Goal: Transaction & Acquisition: Subscribe to service/newsletter

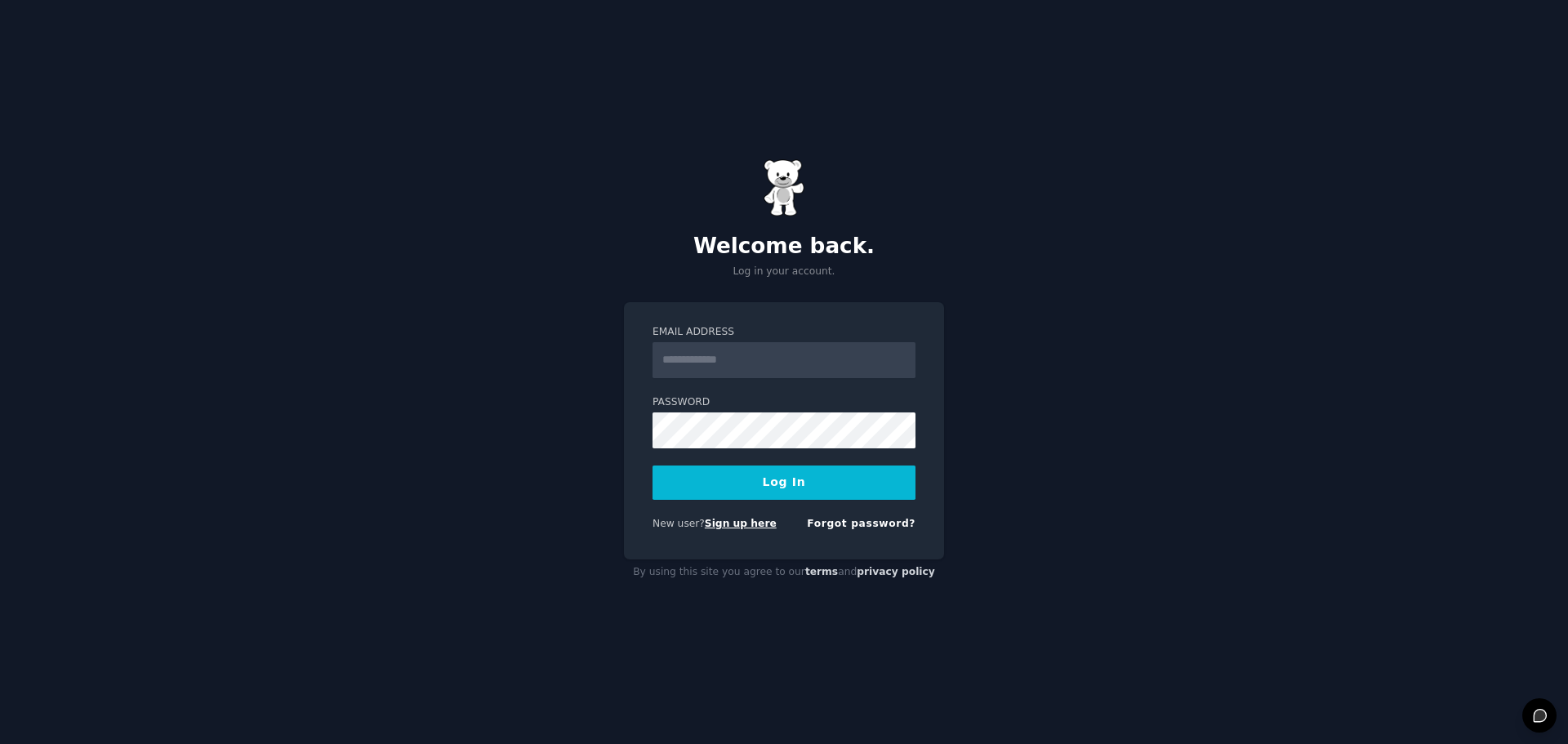
click at [743, 525] on link "Sign up here" at bounding box center [740, 524] width 72 height 12
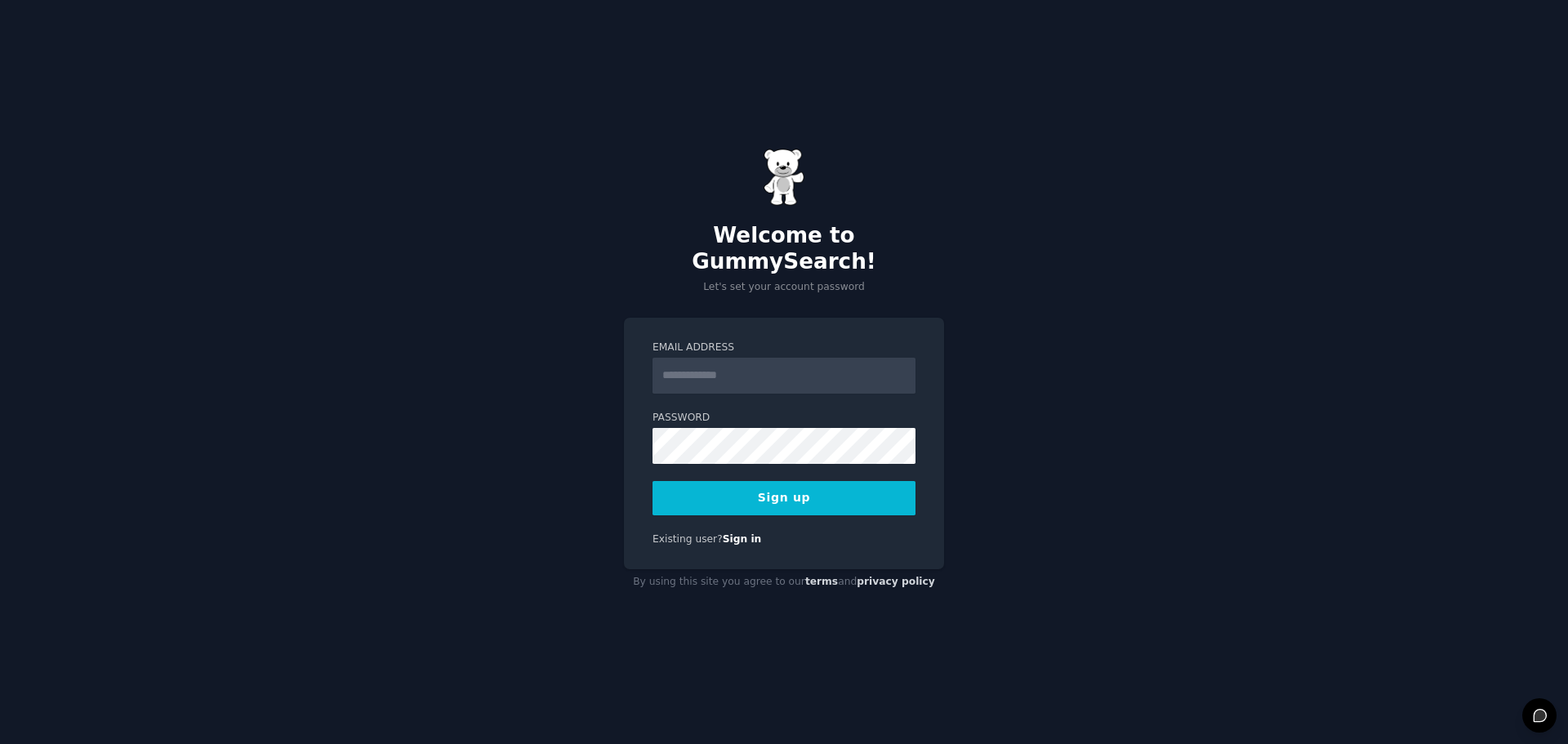
click at [739, 365] on input "Email Address" at bounding box center [784, 375] width 263 height 36
type input "**********"
click at [653, 481] on button "Sign up" at bounding box center [784, 498] width 263 height 34
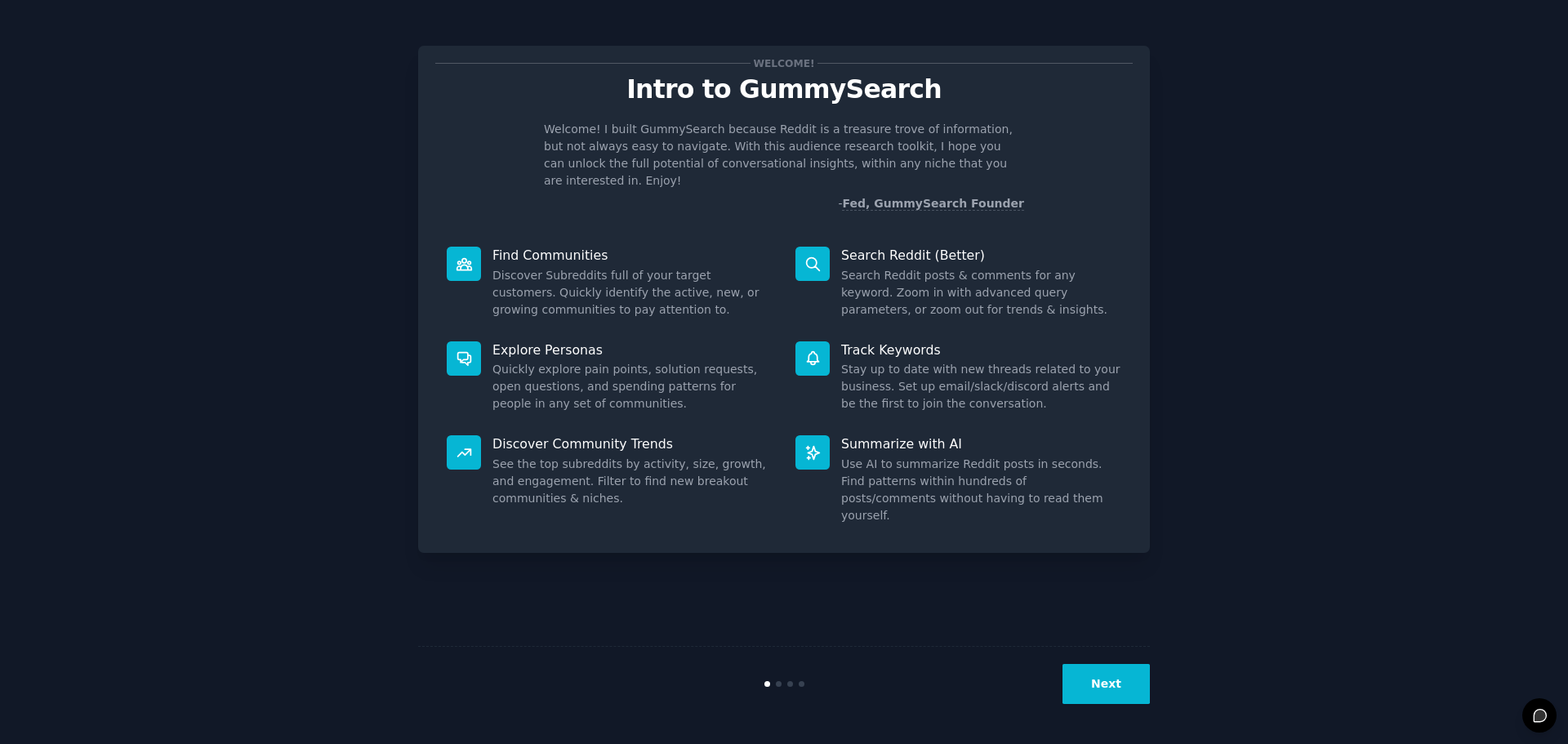
click at [1101, 683] on button "Next" at bounding box center [1106, 684] width 88 height 40
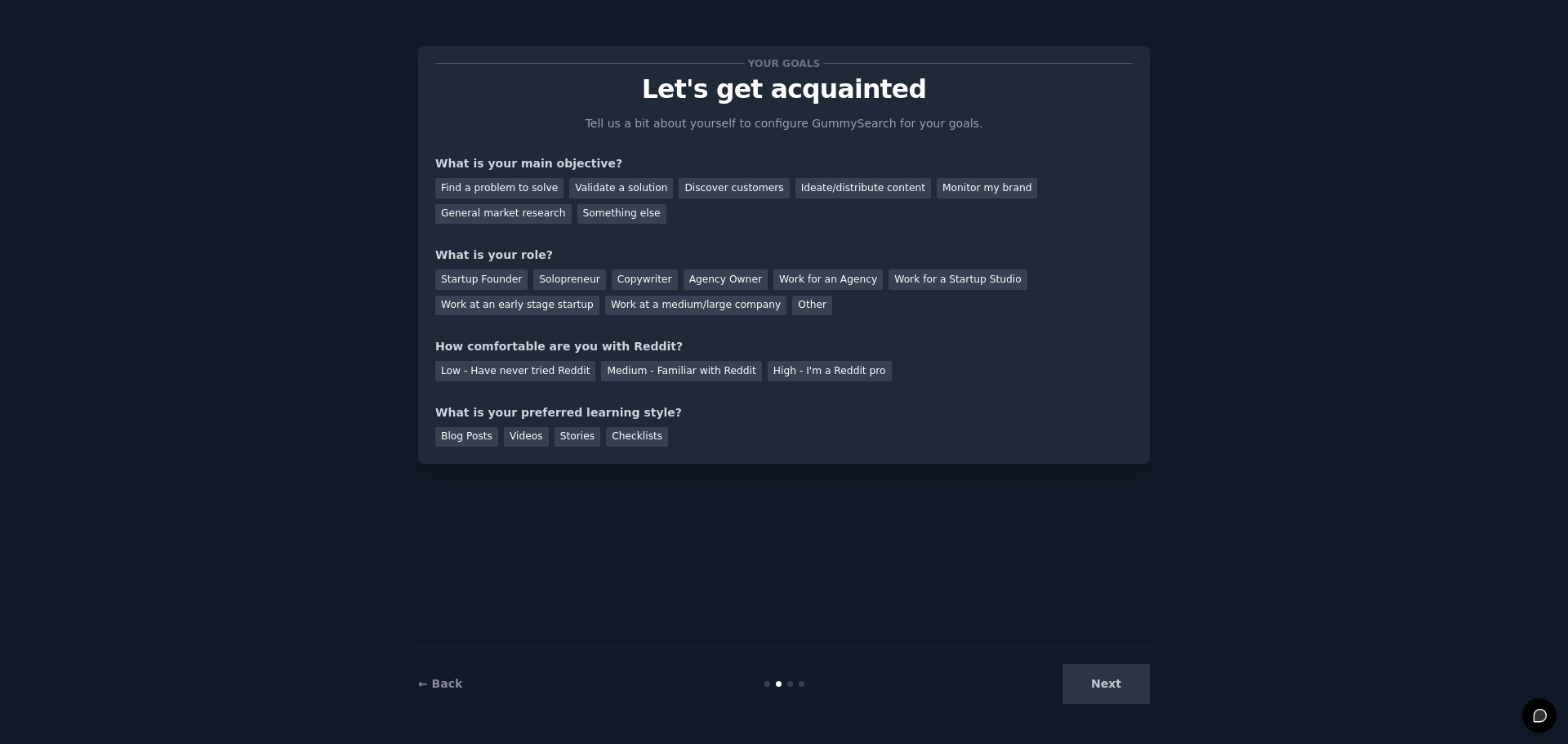
click at [1109, 681] on div "Next" at bounding box center [1028, 684] width 244 height 40
click at [599, 295] on div "Work at an early stage startup" at bounding box center [517, 305] width 164 height 21
click at [645, 379] on div "Medium - Familiar with Reddit" at bounding box center [681, 371] width 160 height 21
click at [468, 437] on div "Blog Posts" at bounding box center [467, 437] width 63 height 21
click at [516, 185] on div "Find a problem to solve" at bounding box center [499, 188] width 128 height 21
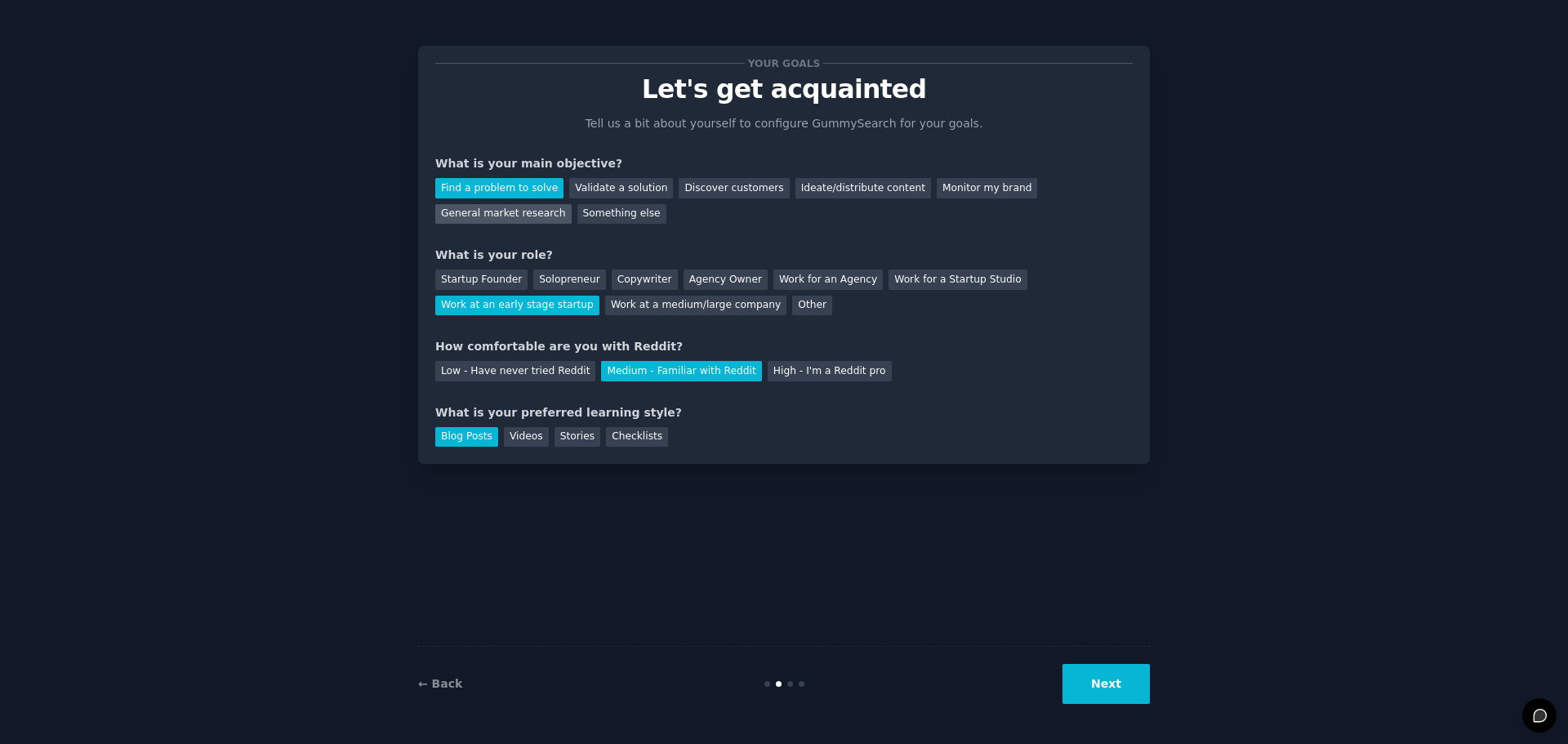
click at [572, 204] on div "General market research" at bounding box center [503, 214] width 137 height 21
click at [531, 191] on div "Find a problem to solve" at bounding box center [499, 188] width 128 height 21
click at [617, 193] on div "Validate a solution" at bounding box center [620, 188] width 103 height 21
click at [1115, 681] on button "Next" at bounding box center [1106, 684] width 88 height 40
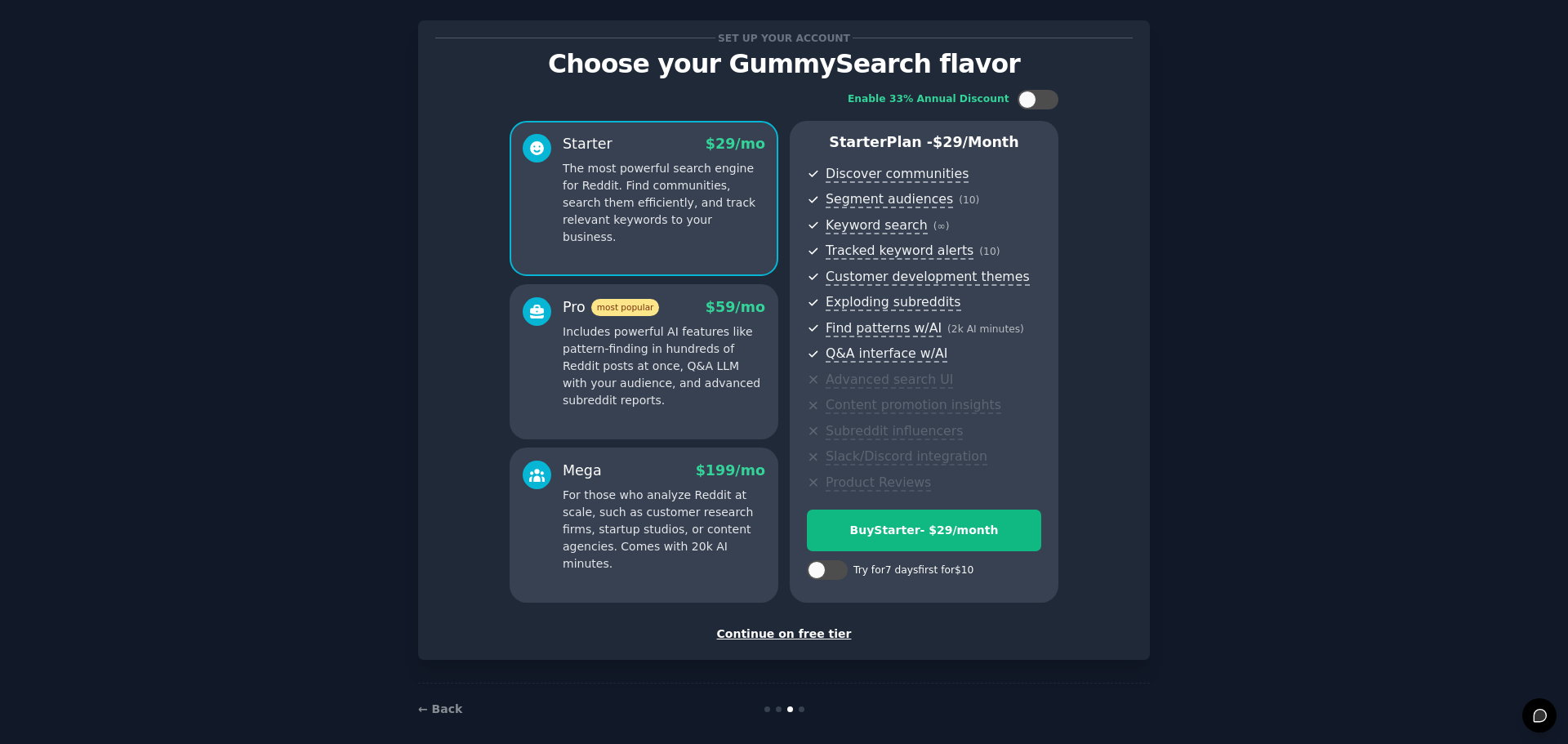
scroll to position [39, 0]
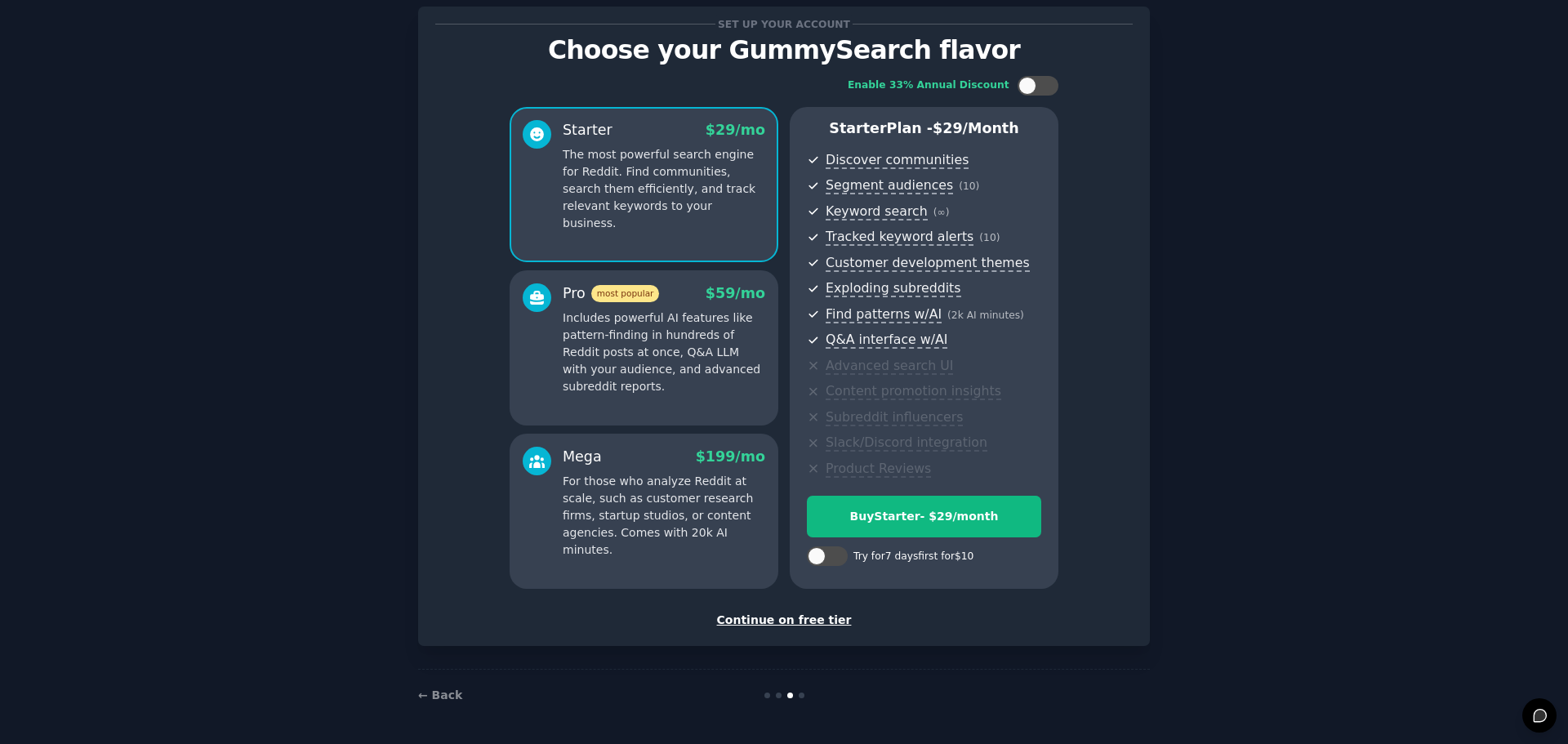
click at [818, 622] on div "Continue on free tier" at bounding box center [784, 620] width 698 height 17
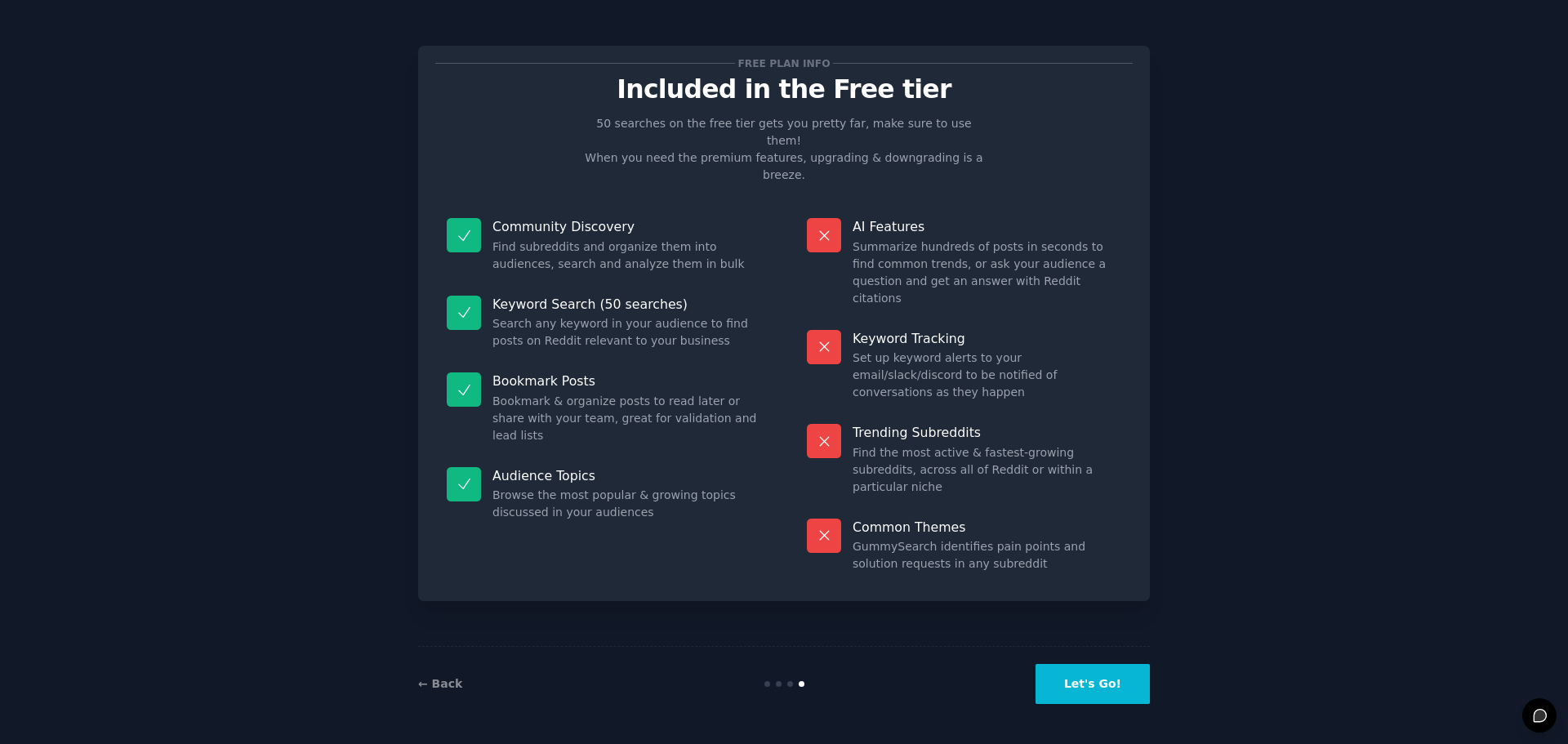
click at [1116, 678] on button "Let's Go!" at bounding box center [1093, 684] width 114 height 40
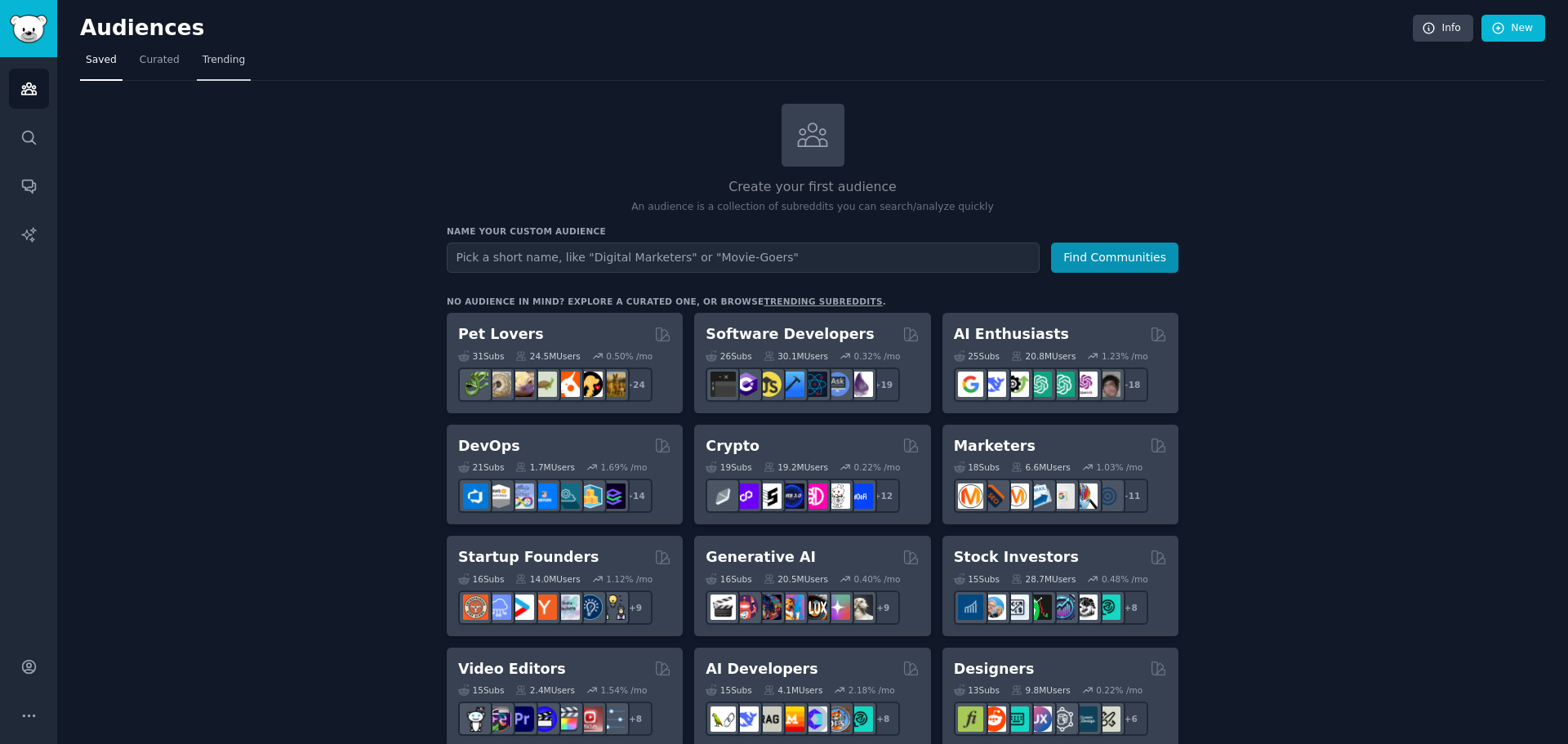
drag, startPoint x: 209, startPoint y: 65, endPoint x: 214, endPoint y: 51, distance: 14.9
click at [209, 65] on span "Trending" at bounding box center [223, 60] width 42 height 15
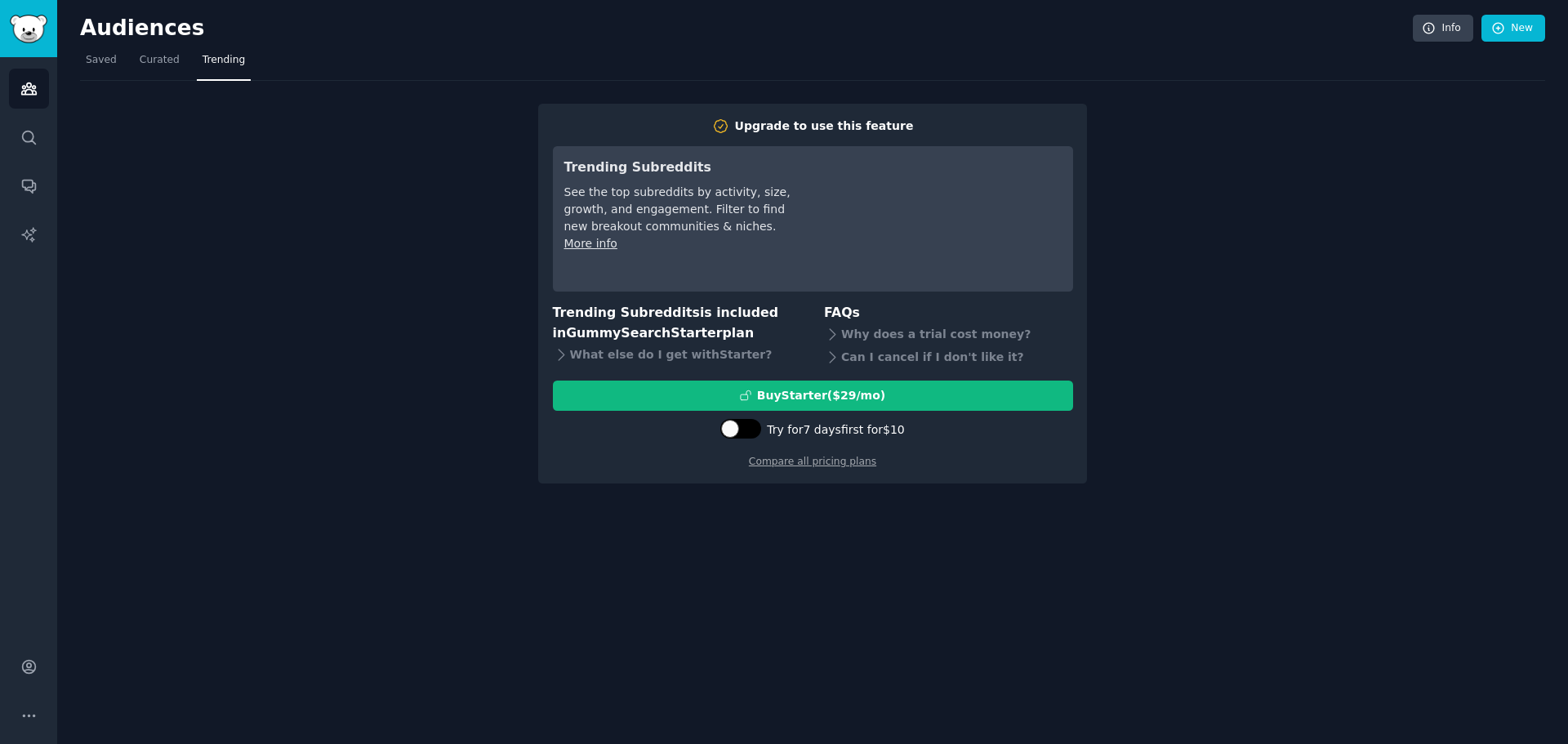
click at [750, 434] on div at bounding box center [740, 429] width 40 height 20
click at [749, 432] on div at bounding box center [750, 429] width 18 height 18
click at [750, 434] on div at bounding box center [740, 429] width 40 height 20
click at [751, 433] on div at bounding box center [750, 429] width 18 height 18
click at [698, 588] on div "Audiences Info New Saved Curated Trending Upgrade to use this feature Trending …" at bounding box center [812, 372] width 1511 height 744
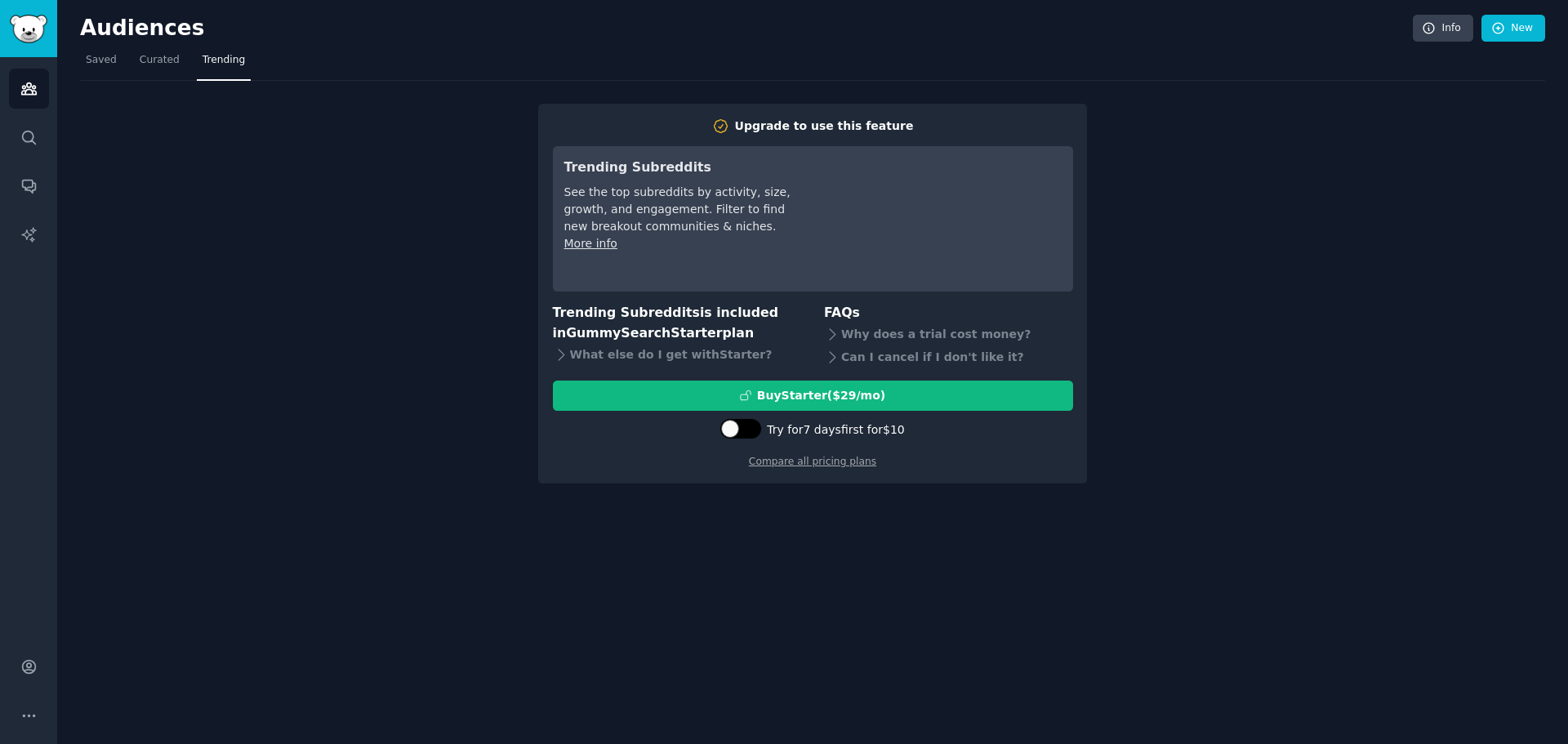
click at [736, 424] on div at bounding box center [730, 429] width 18 height 18
click at [734, 431] on icon at bounding box center [729, 428] width 9 height 9
drag, startPoint x: 914, startPoint y: 434, endPoint x: 781, endPoint y: 437, distance: 133.0
click at [781, 437] on div "Try for 7 days first for $10" at bounding box center [813, 430] width 521 height 28
click at [946, 438] on div "Try for 7 days first for $10" at bounding box center [813, 430] width 521 height 28
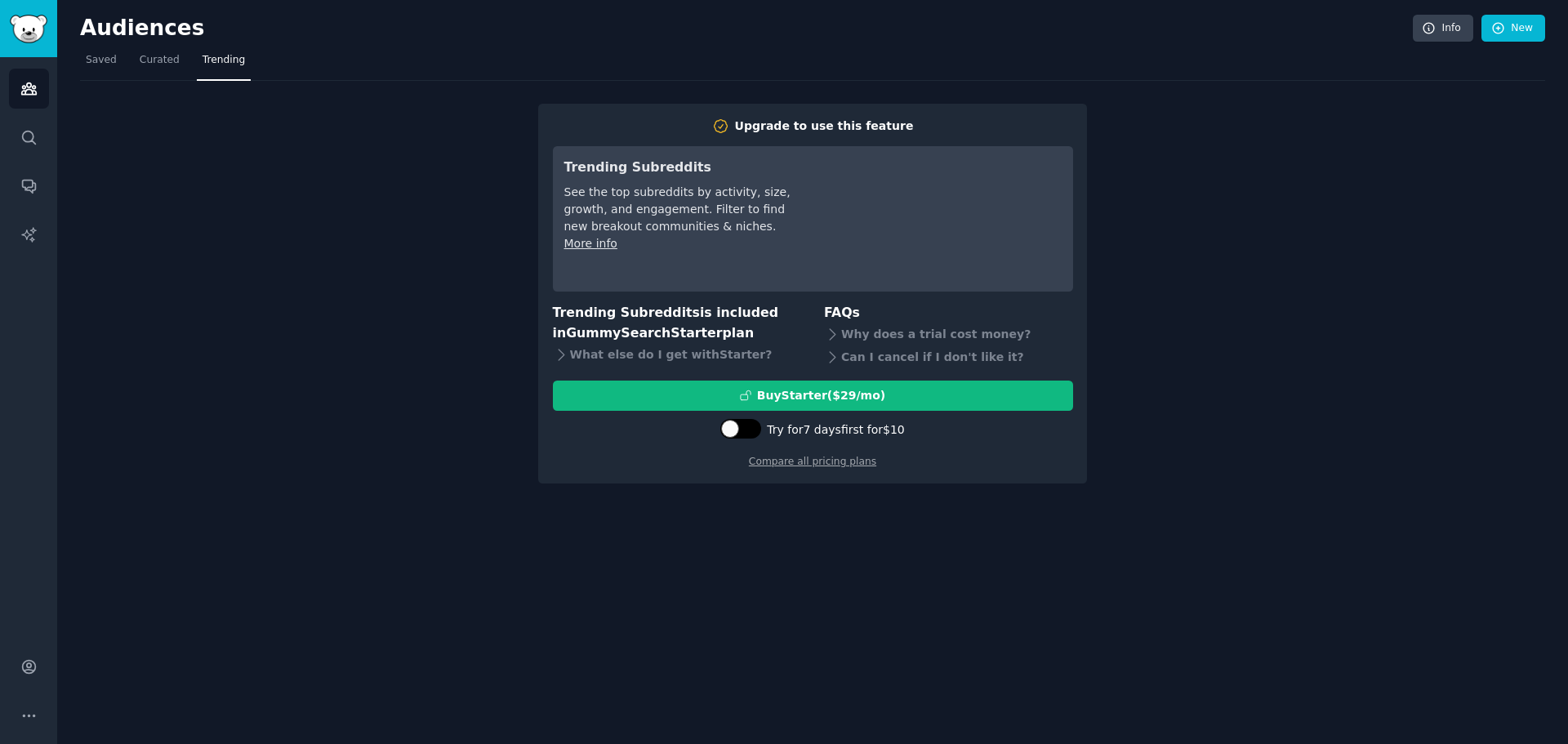
click at [750, 431] on div at bounding box center [749, 428] width 8 height 8
click at [747, 430] on div at bounding box center [738, 429] width 40 height 20
click at [966, 598] on div "Audiences Info New Saved Curated Trending Upgrade to use this feature Trending …" at bounding box center [812, 372] width 1511 height 744
click at [748, 426] on div at bounding box center [740, 429] width 40 height 20
checkbox input "true"
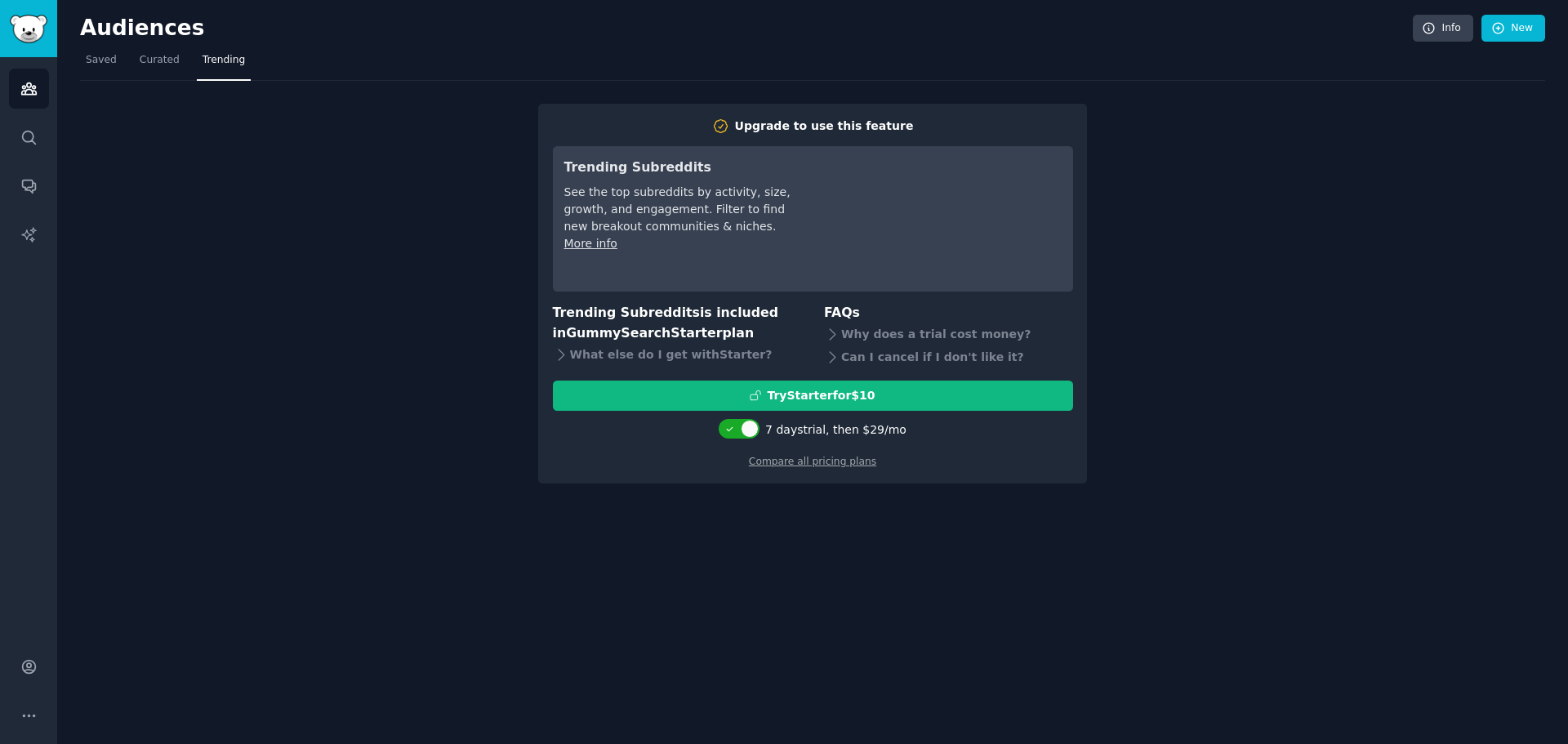
click at [861, 564] on div "Audiences Info New Saved Curated Trending Upgrade to use this feature Trending …" at bounding box center [812, 372] width 1511 height 744
click at [142, 66] on span "Curated" at bounding box center [159, 60] width 40 height 15
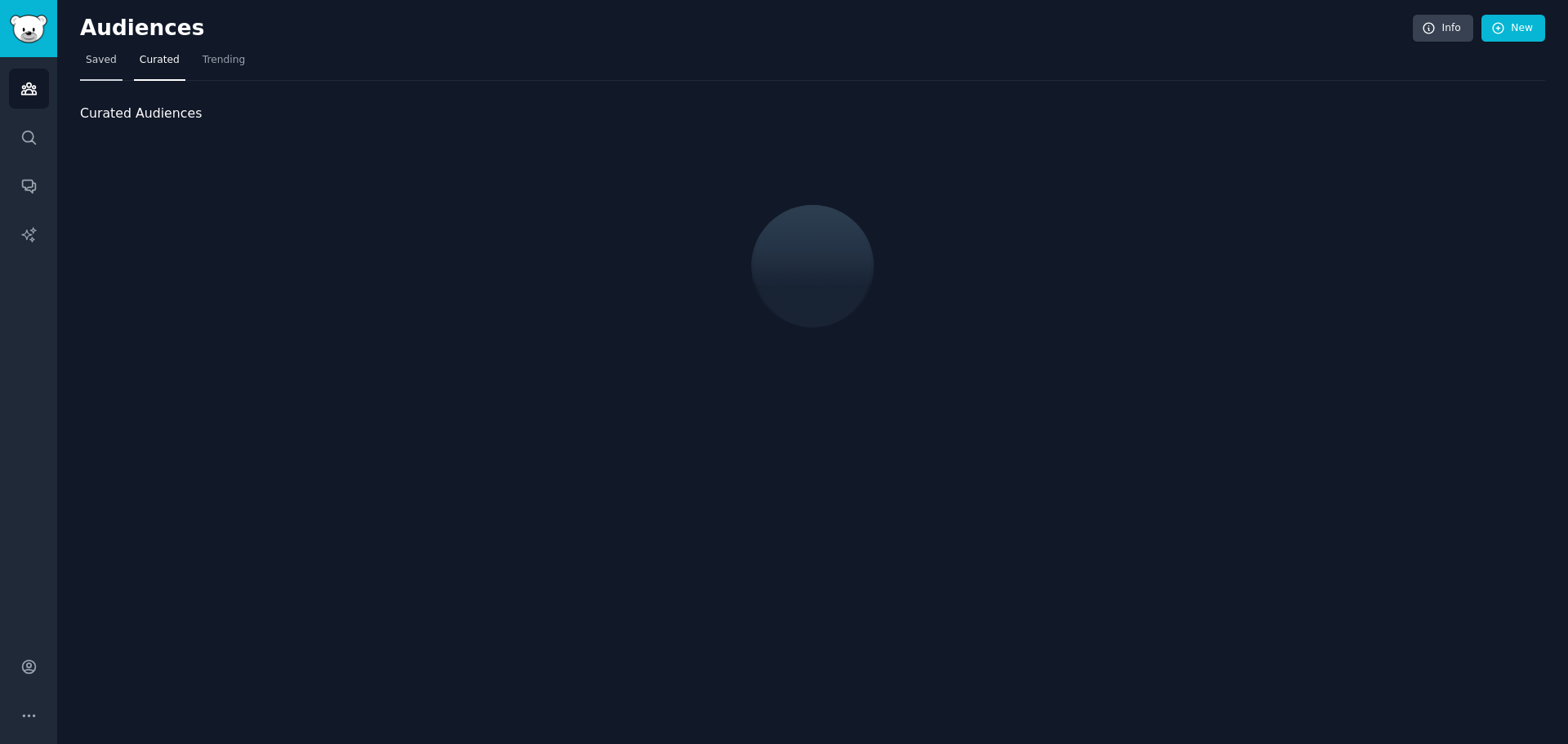
click at [110, 62] on span "Saved" at bounding box center [101, 60] width 31 height 15
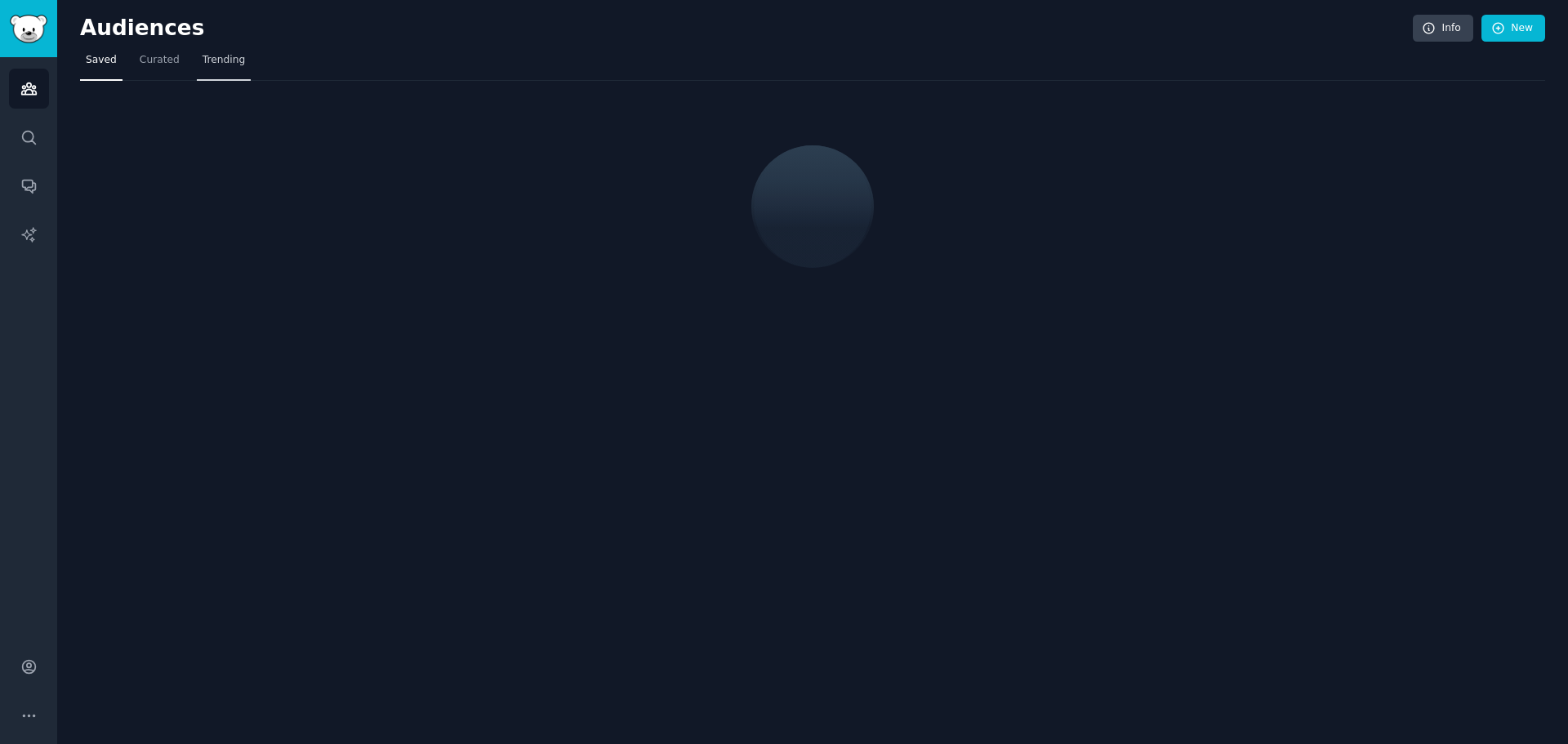
click at [219, 64] on span "Trending" at bounding box center [223, 60] width 42 height 15
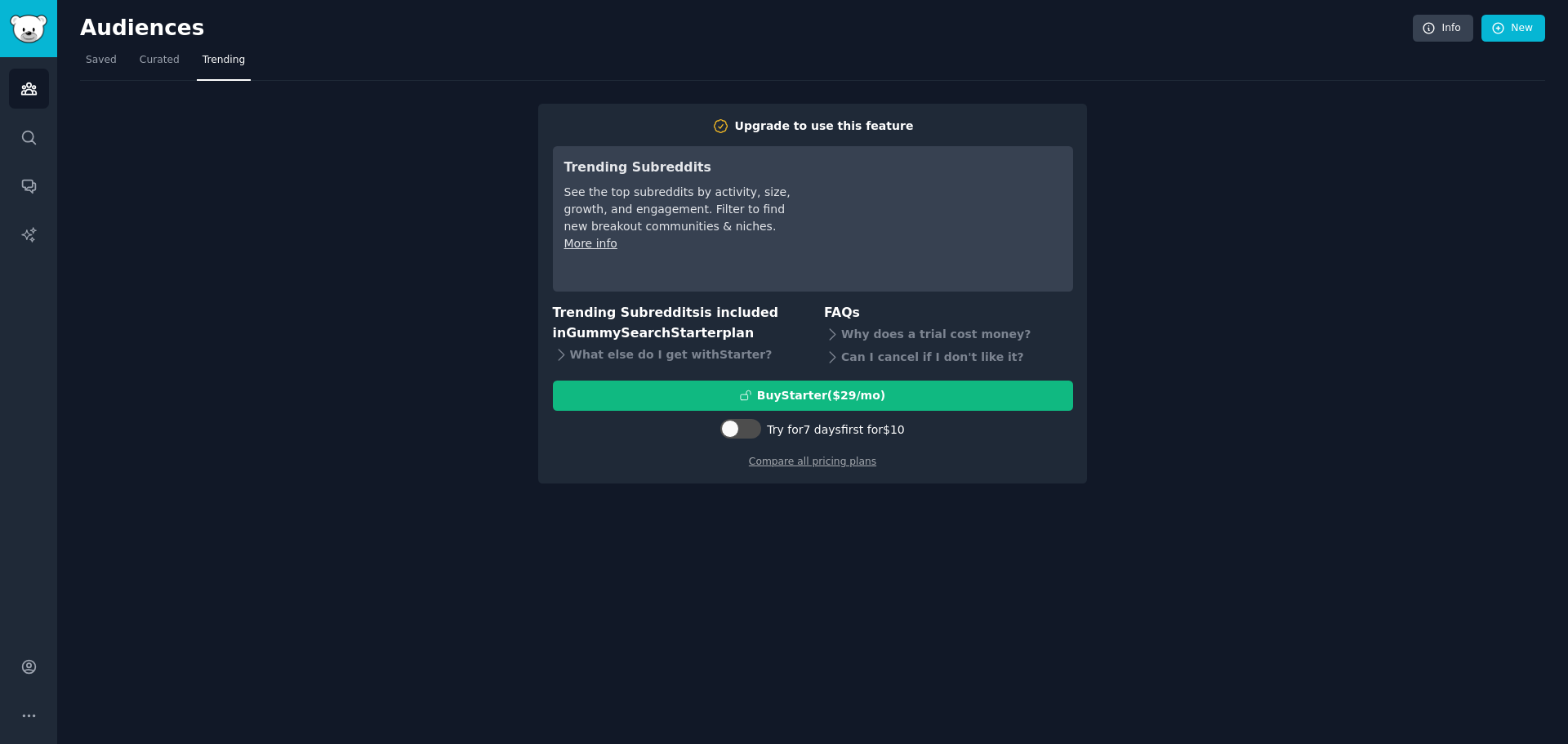
click at [1159, 255] on div "Upgrade to use this feature Trending Subreddits See the top subreddits by activ…" at bounding box center [812, 282] width 1466 height 403
